Goal: Task Accomplishment & Management: Manage account settings

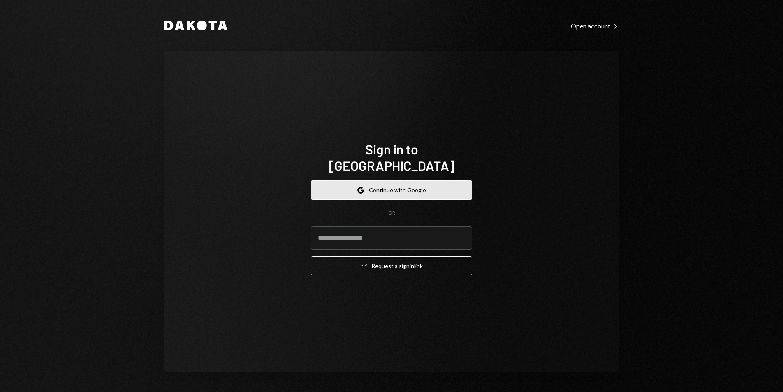
click at [380, 183] on button "Google Continue with Google" at bounding box center [391, 189] width 161 height 19
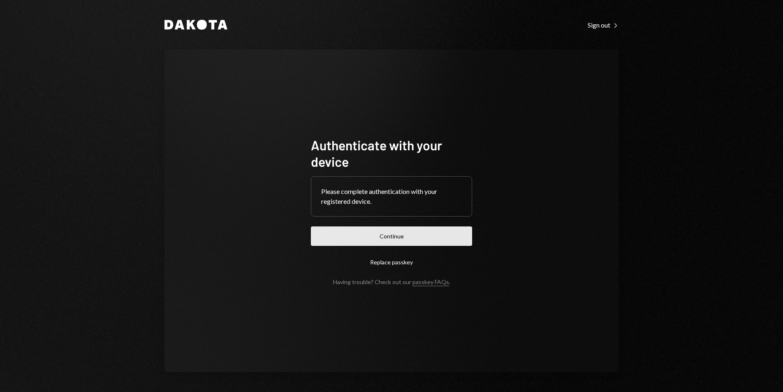
click at [382, 227] on button "Continue" at bounding box center [391, 235] width 161 height 19
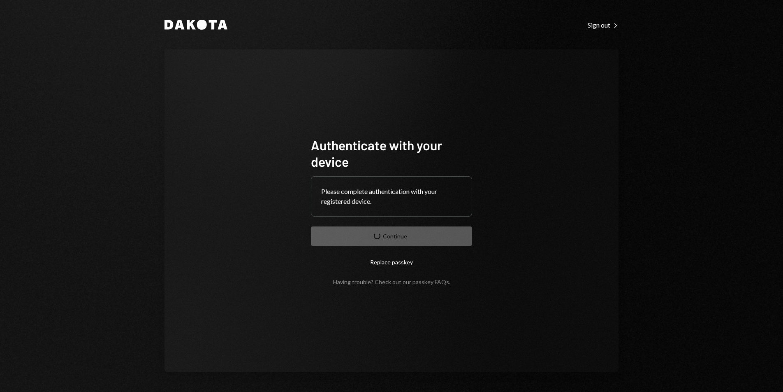
click at [383, 230] on form "Authenticate with your device Please complete authentication with your register…" at bounding box center [391, 211] width 161 height 148
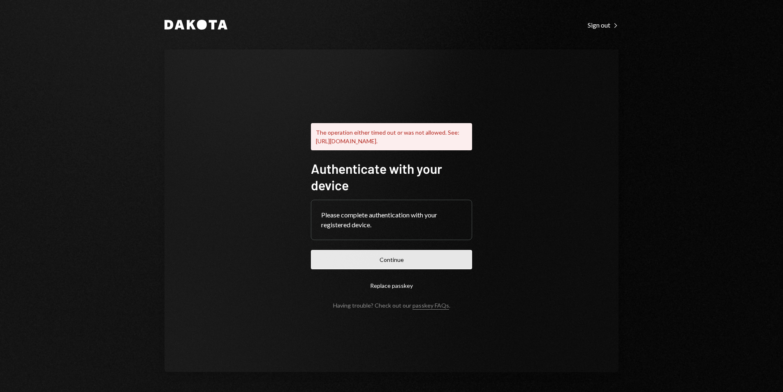
click at [449, 264] on button "Continue" at bounding box center [391, 259] width 161 height 19
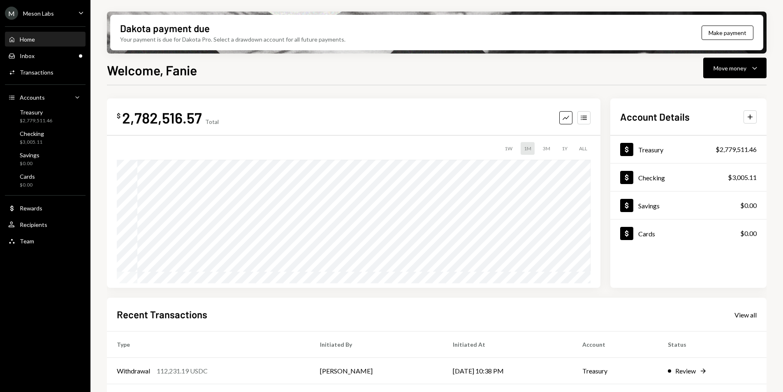
click at [510, 70] on div "Welcome, Fanie Move money Caret Down" at bounding box center [437, 69] width 660 height 18
click at [50, 53] on div "Inbox Inbox" at bounding box center [45, 55] width 74 height 7
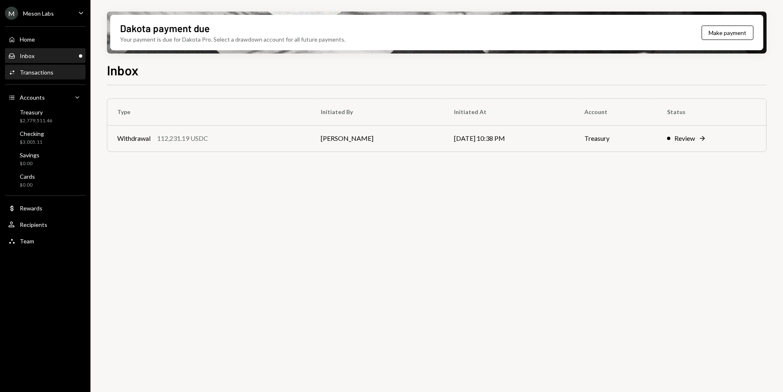
click at [20, 70] on div "Transactions" at bounding box center [37, 72] width 34 height 7
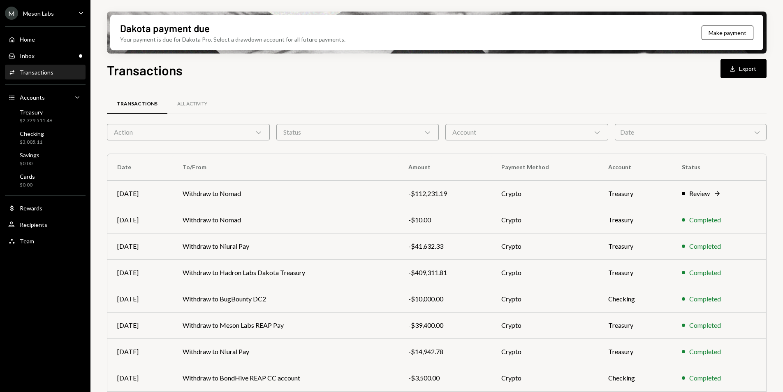
click at [51, 18] on div "M Meson Labs" at bounding box center [29, 13] width 49 height 13
